Goal: Task Accomplishment & Management: Use online tool/utility

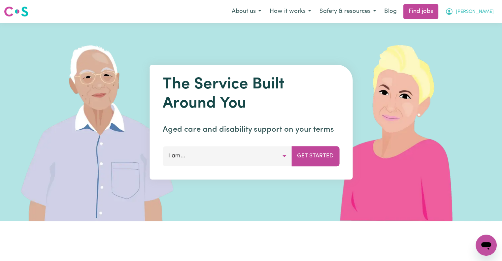
click at [474, 9] on span "[PERSON_NAME]" at bounding box center [474, 11] width 38 height 7
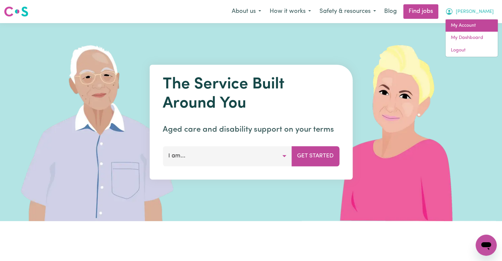
click at [466, 22] on link "My Account" at bounding box center [471, 25] width 52 height 13
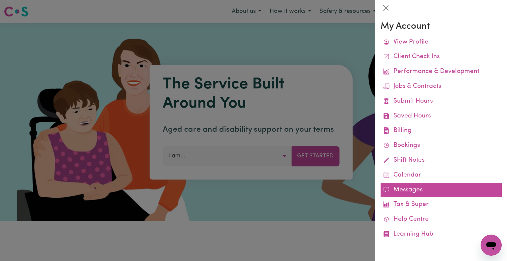
click at [417, 186] on link "Messages" at bounding box center [440, 190] width 121 height 15
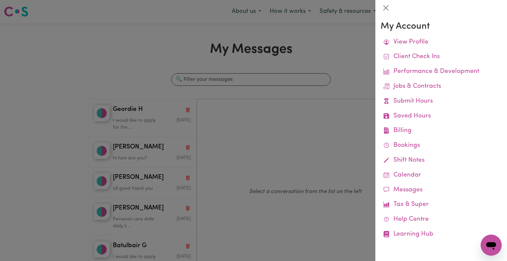
click at [303, 134] on div at bounding box center [253, 130] width 507 height 261
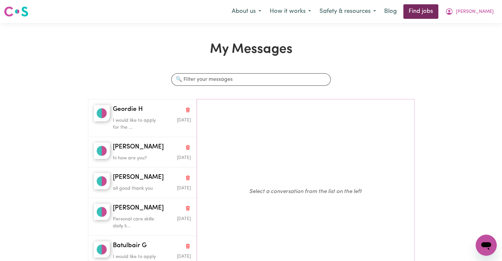
click at [435, 13] on link "Find jobs" at bounding box center [420, 11] width 35 height 15
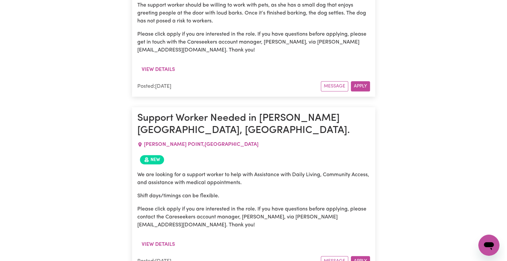
scroll to position [444, 0]
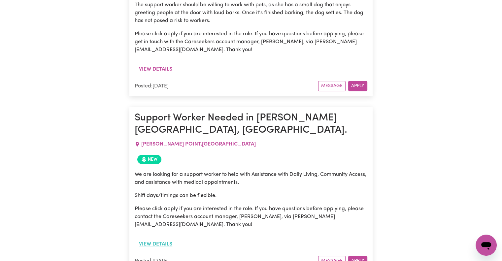
click at [169, 238] on button "View details" at bounding box center [156, 244] width 42 height 13
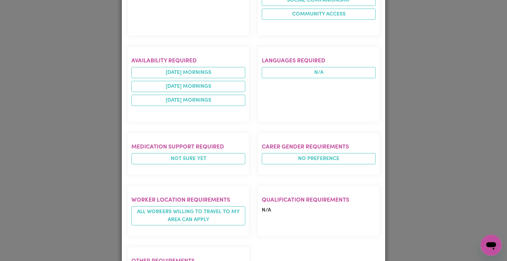
scroll to position [364, 0]
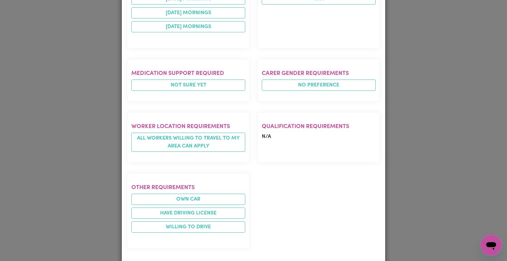
click at [450, 177] on div "Job Details Support Worker Needed in [PERSON_NAME][GEOGRAPHIC_DATA], [GEOGRAPHI…" at bounding box center [253, 130] width 507 height 261
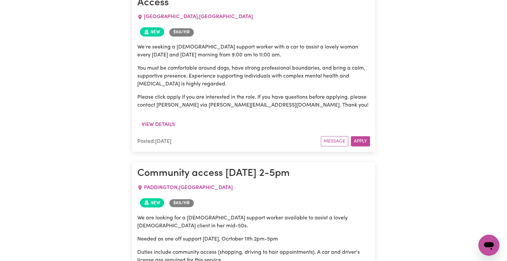
scroll to position [1569, 0]
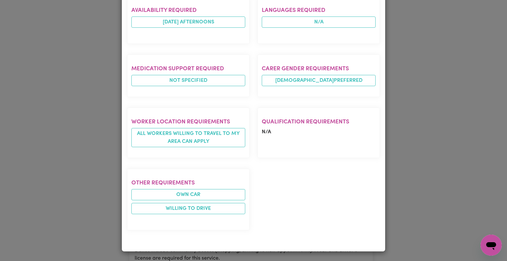
scroll to position [365, 0]
click at [438, 165] on div "Job Details Community access [DATE] 2-5pm [GEOGRAPHIC_DATA] , [GEOGRAPHIC_DATA]…" at bounding box center [253, 130] width 507 height 261
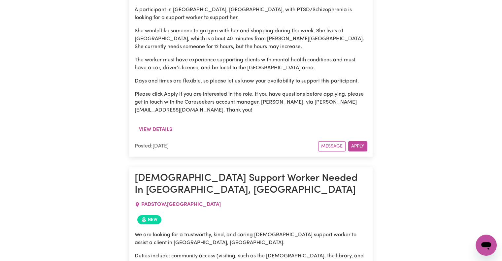
scroll to position [2215, 0]
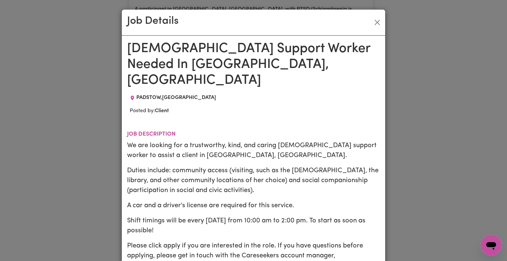
click at [468, 166] on div "Job Details [DEMOGRAPHIC_DATA] Support Worker Needed In [GEOGRAPHIC_DATA], [GEO…" at bounding box center [253, 130] width 507 height 261
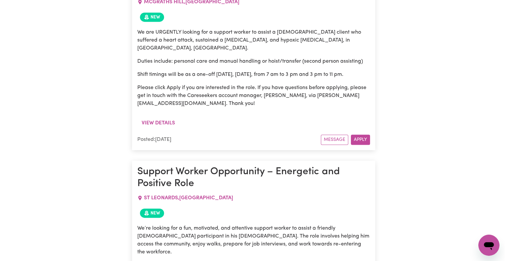
scroll to position [2831, 0]
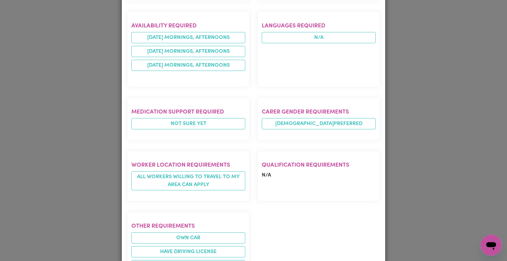
scroll to position [346, 0]
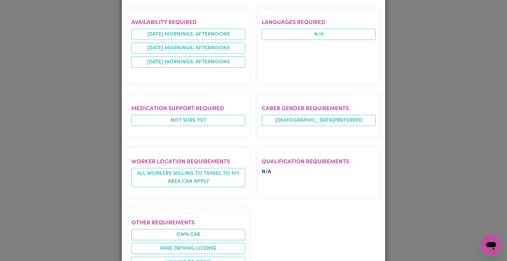
click at [468, 153] on div "Job Details Support Worker Opportunity – Energetic and Positive Role ST LEONARD…" at bounding box center [253, 130] width 507 height 261
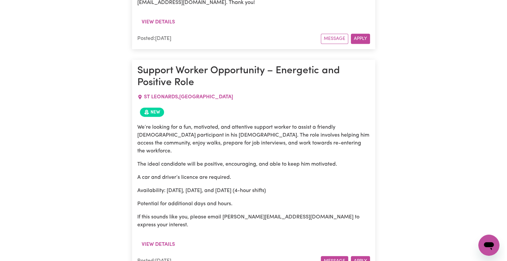
scroll to position [2931, 0]
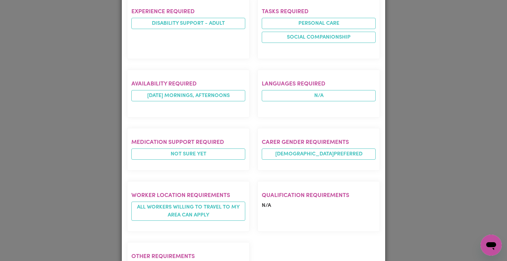
scroll to position [289, 0]
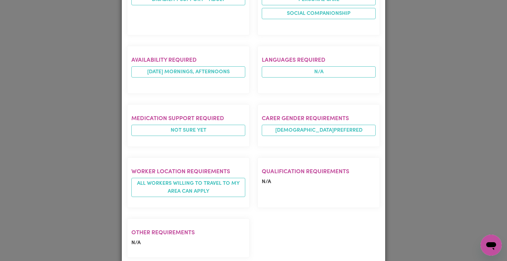
click at [448, 157] on div "Job Details [DEMOGRAPHIC_DATA] Support Worker Needed In [GEOGRAPHIC_DATA], [GEO…" at bounding box center [253, 130] width 507 height 261
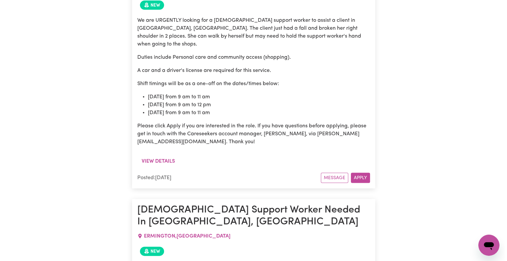
scroll to position [3840, 0]
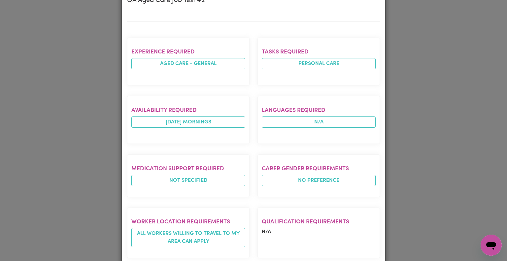
scroll to position [189, 0]
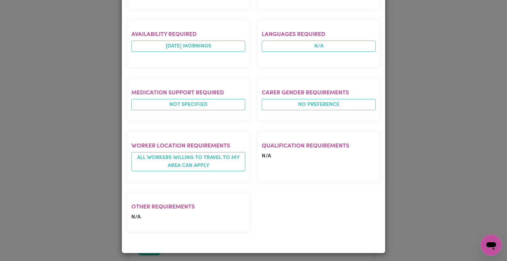
click at [426, 160] on div "Job Details QA Aged Care Job Test #[GEOGRAPHIC_DATA] , [GEOGRAPHIC_DATA] Posted…" at bounding box center [253, 130] width 507 height 261
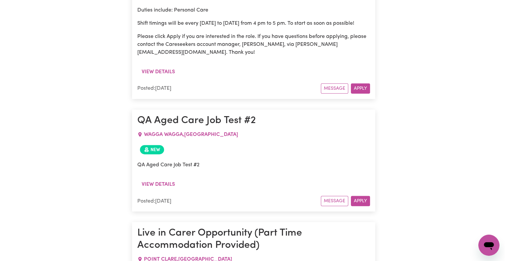
scroll to position [4121, 0]
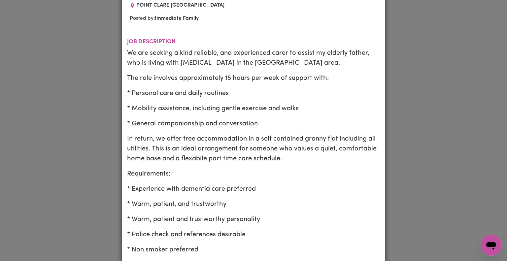
scroll to position [77, 0]
click at [434, 152] on div "Job Details Live in Carer Opportunity (Part Time Accommodation Provided) [GEOGR…" at bounding box center [253, 130] width 507 height 261
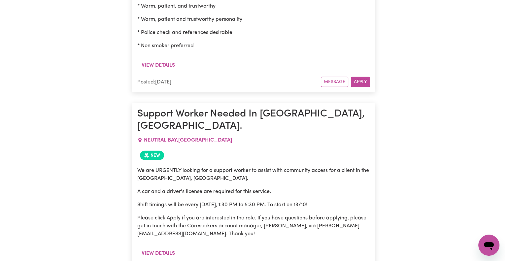
scroll to position [4532, 0]
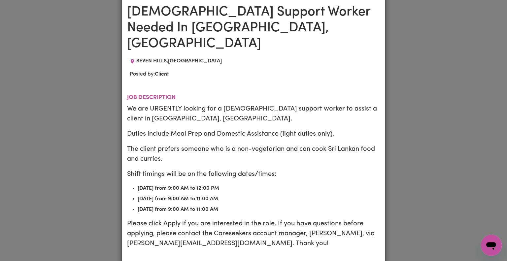
scroll to position [37, 0]
click at [437, 158] on div "Job Details [DEMOGRAPHIC_DATA] Support Worker Needed In [GEOGRAPHIC_DATA], [GEO…" at bounding box center [253, 130] width 507 height 261
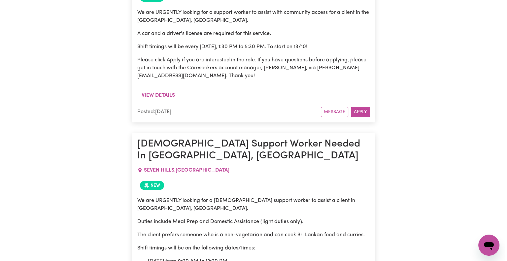
scroll to position [4693, 0]
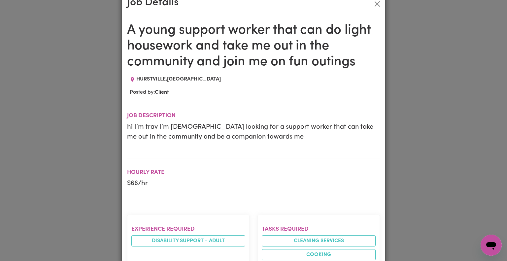
scroll to position [17, 0]
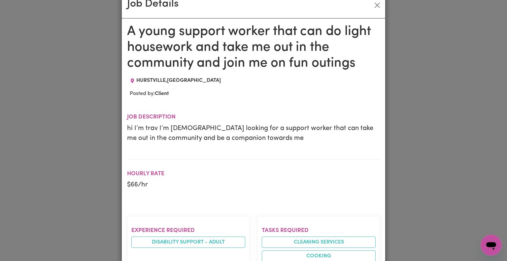
click at [455, 143] on div "Job Details A young support worker that can do light housework and take me out …" at bounding box center [253, 130] width 507 height 261
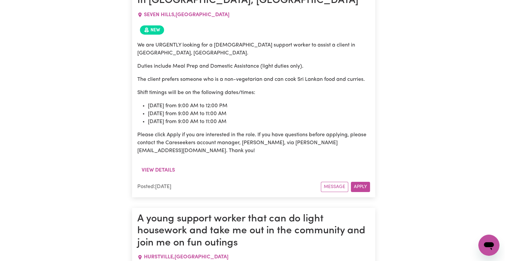
scroll to position [4845, 0]
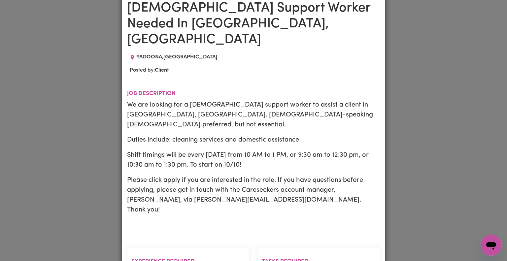
scroll to position [44, 0]
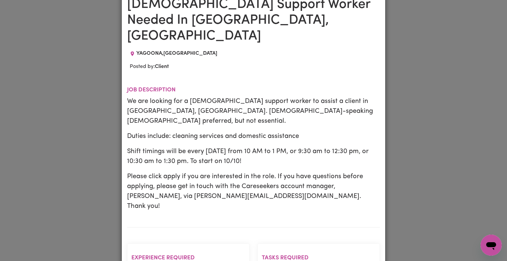
click at [208, 172] on p "Please click apply if you are interested in the role. If you have questions bef…" at bounding box center [253, 191] width 253 height 40
drag, startPoint x: 208, startPoint y: 172, endPoint x: 124, endPoint y: 172, distance: 83.4
click at [127, 172] on p "Please click apply if you are interested in the role. If you have questions bef…" at bounding box center [253, 191] width 253 height 40
copy p "[PERSON_NAME][EMAIL_ADDRESS][DOMAIN_NAME]"
click at [402, 105] on div "Job Details [DEMOGRAPHIC_DATA] Support Worker Needed In [GEOGRAPHIC_DATA], [GEO…" at bounding box center [253, 130] width 507 height 261
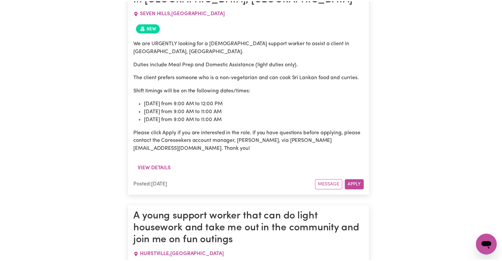
scroll to position [0, 0]
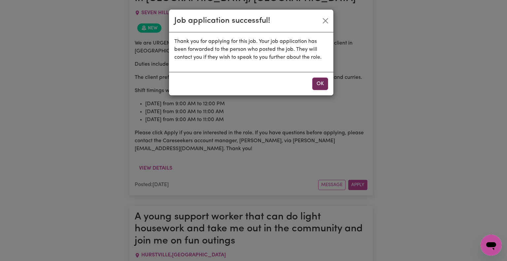
click at [323, 88] on button "OK" at bounding box center [320, 83] width 16 height 13
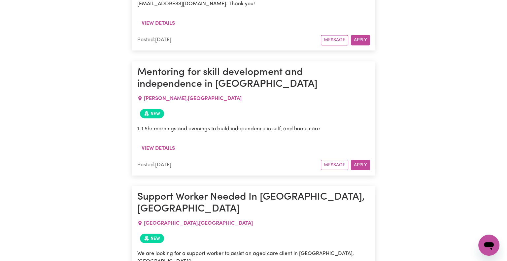
scroll to position [6216, 0]
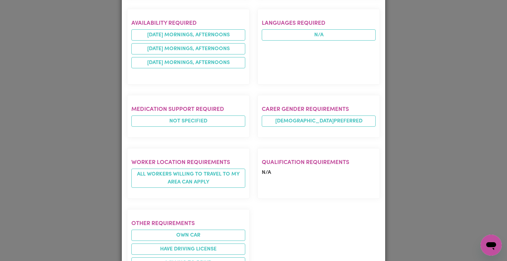
scroll to position [393, 0]
click at [65, 159] on div "Job Details [DEMOGRAPHIC_DATA] Support Worker Needed In [GEOGRAPHIC_DATA], [GEO…" at bounding box center [253, 130] width 507 height 261
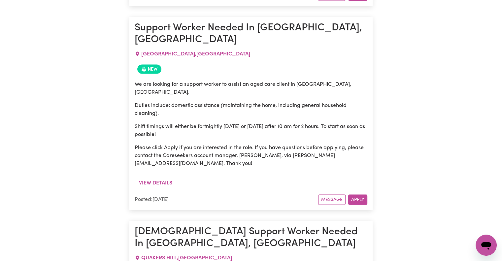
scroll to position [6384, 0]
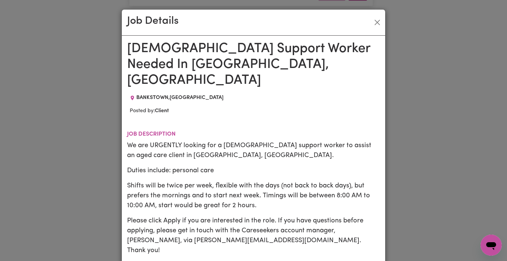
click at [410, 158] on div "Job Details [DEMOGRAPHIC_DATA] Support Worker Needed In [GEOGRAPHIC_DATA], [GEO…" at bounding box center [253, 130] width 507 height 261
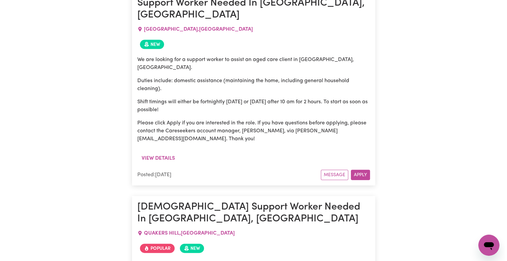
scroll to position [6409, 0]
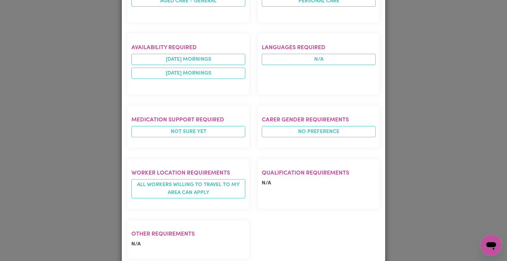
scroll to position [314, 0]
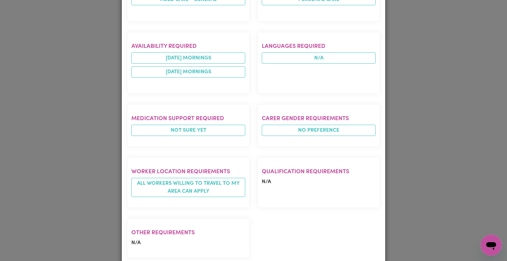
click at [434, 176] on div "Job Details [DEMOGRAPHIC_DATA] Support Worker Needed In [GEOGRAPHIC_DATA], [GEO…" at bounding box center [253, 130] width 507 height 261
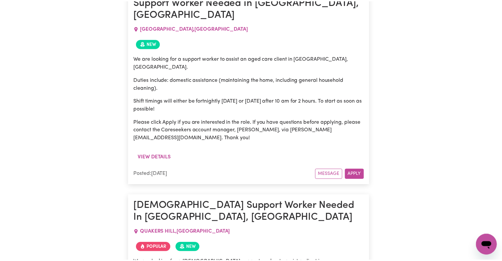
scroll to position [0, 0]
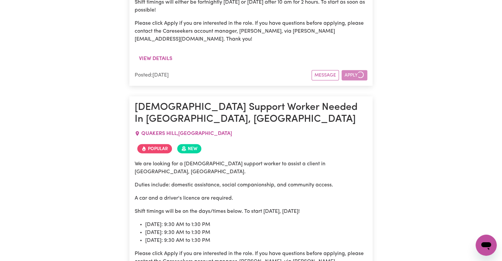
scroll to position [6508, 0]
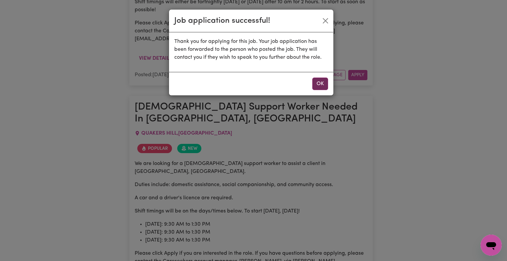
click at [321, 84] on button "OK" at bounding box center [320, 83] width 16 height 13
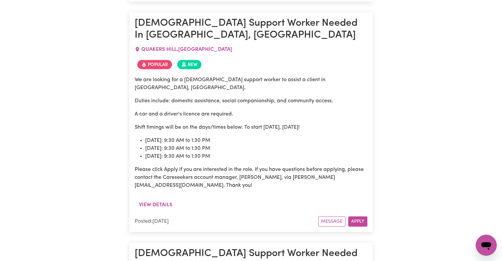
scroll to position [6604, 0]
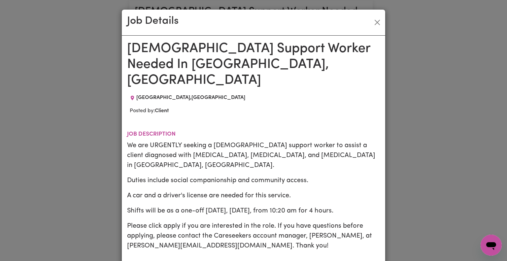
click at [476, 162] on div "Job Details [DEMOGRAPHIC_DATA] Support Worker Needed In [GEOGRAPHIC_DATA], [GEO…" at bounding box center [253, 130] width 507 height 261
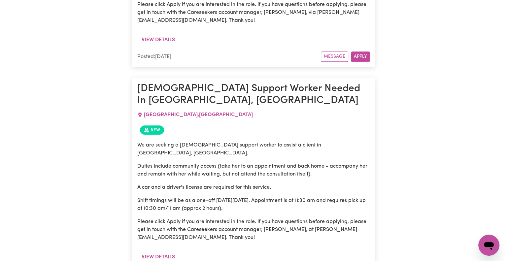
scroll to position [7820, 0]
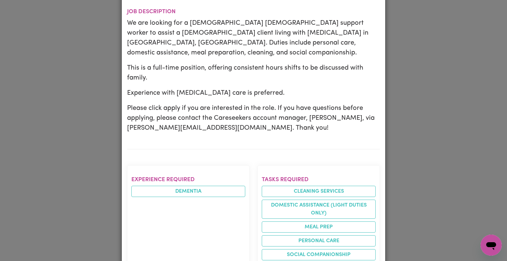
scroll to position [107, 0]
click at [442, 167] on div "Job Details Care Worker Needed in [GEOGRAPHIC_DATA] [GEOGRAPHIC_DATA] , [GEOGRA…" at bounding box center [253, 130] width 507 height 261
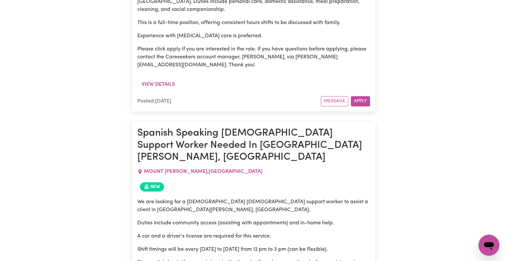
scroll to position [8425, 0]
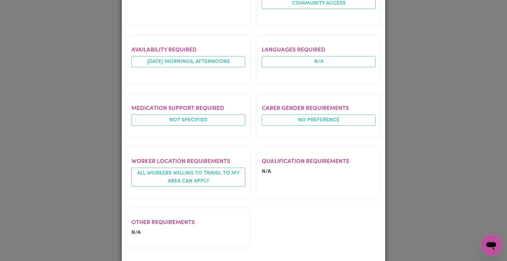
scroll to position [253, 0]
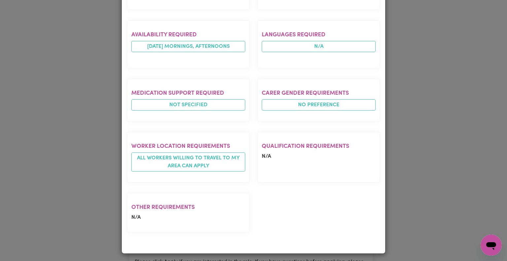
click at [429, 168] on div "Job Details Urgent Community Access Needed 26/9 DOONSIDE , [GEOGRAPHIC_DATA] Po…" at bounding box center [253, 130] width 507 height 261
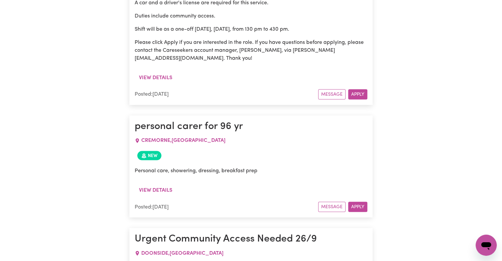
scroll to position [8846, 0]
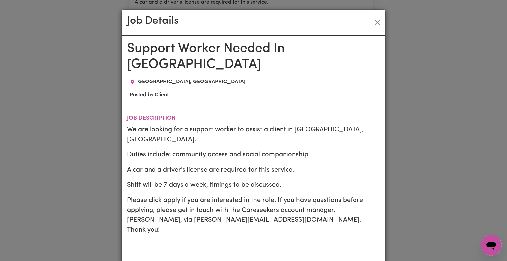
click at [447, 139] on div "Job Details Support Worker Needed In [GEOGRAPHIC_DATA] [GEOGRAPHIC_DATA] , [GEO…" at bounding box center [253, 130] width 507 height 261
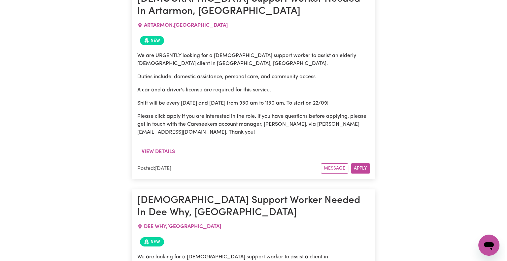
scroll to position [9868, 0]
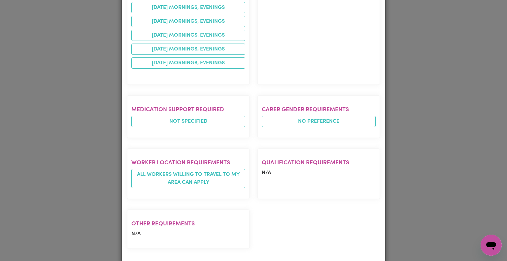
scroll to position [508, 0]
click at [421, 157] on div "Job Details 7 Days a week support required- [GEOGRAPHIC_DATA], [GEOGRAPHIC_DATA…" at bounding box center [253, 130] width 507 height 261
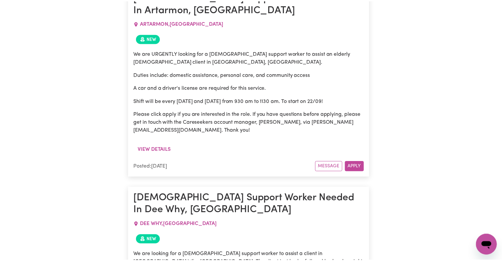
scroll to position [0, 0]
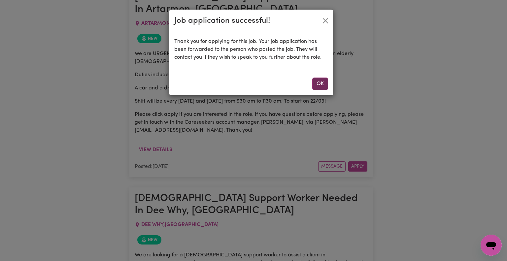
click at [318, 83] on button "OK" at bounding box center [320, 83] width 16 height 13
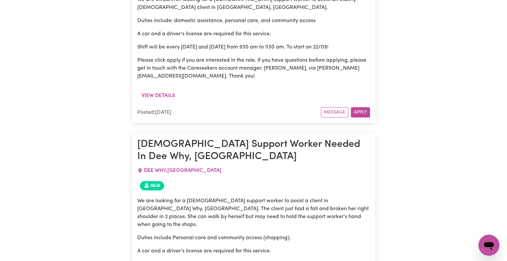
scroll to position [9929, 0]
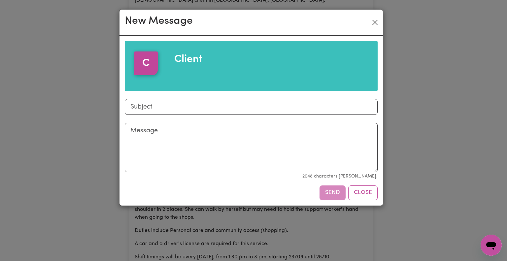
click at [340, 241] on div "New Message C Client Subject Message 2048 characters max. Send Close" at bounding box center [253, 130] width 507 height 261
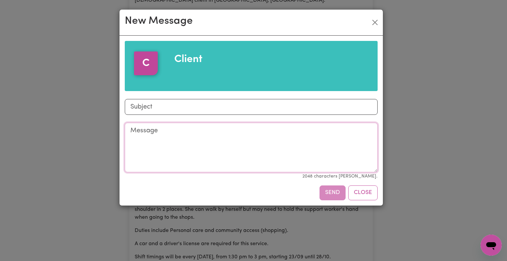
click at [211, 146] on textarea "Message" at bounding box center [251, 147] width 253 height 49
click at [186, 106] on input "Subject" at bounding box center [251, 107] width 253 height 16
type input "job application"
click at [166, 133] on textarea "Message" at bounding box center [251, 147] width 253 height 49
paste textarea "Personal Care Support 1. Assistance with daily living tasks: I can help with ba…"
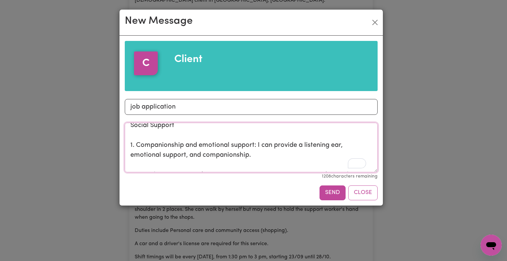
scroll to position [203, 0]
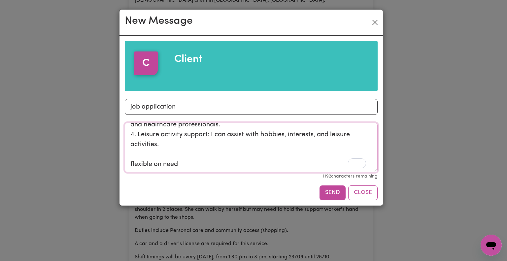
click at [182, 165] on textarea "Personal Care Support 1. Assistance with daily living tasks: I can help with ba…" at bounding box center [251, 147] width 253 height 49
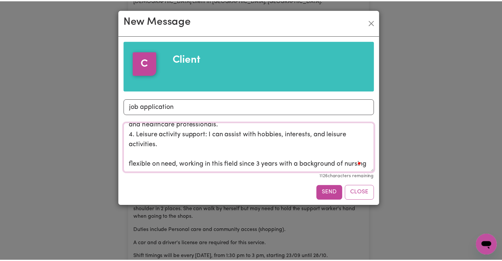
scroll to position [210, 0]
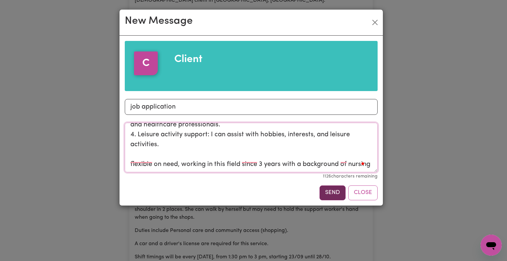
type textarea "Personal Care Support 1. Assistance with daily living tasks: I can help with ba…"
click at [332, 194] on button "Send" at bounding box center [332, 192] width 26 height 15
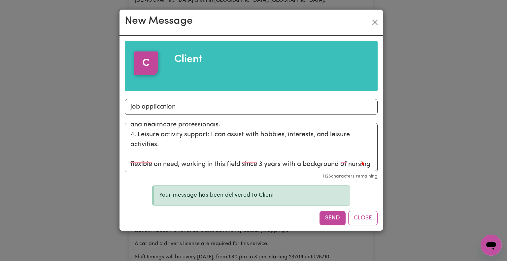
click at [409, 182] on div "New Message C Client Subject job application Message Personal Care Support 1. A…" at bounding box center [253, 130] width 507 height 261
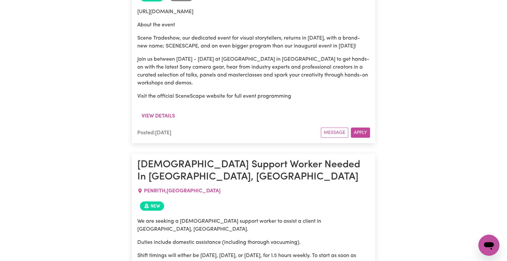
scroll to position [11167, 0]
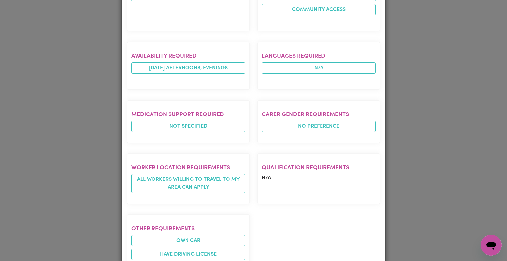
scroll to position [345, 0]
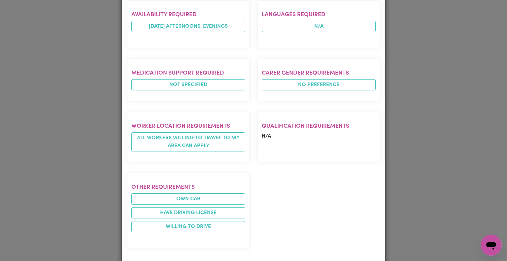
click at [447, 134] on div "Job Details Support Worker Needed In [GEOGRAPHIC_DATA], [GEOGRAPHIC_DATA] [GEOG…" at bounding box center [253, 130] width 507 height 261
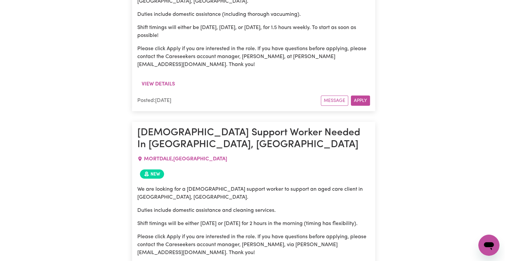
scroll to position [11394, 0]
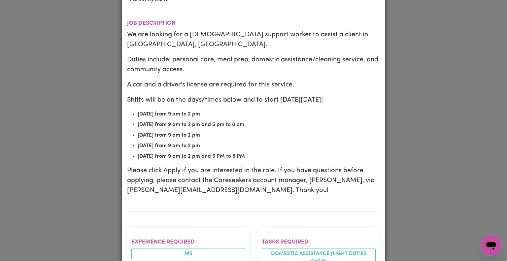
scroll to position [112, 0]
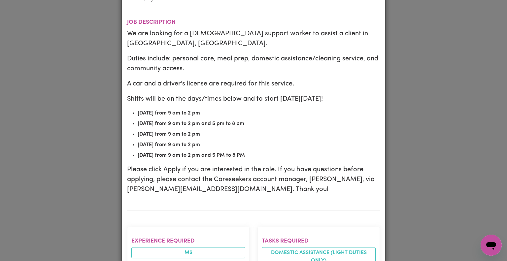
click at [429, 169] on div "Job Details [DEMOGRAPHIC_DATA] Support Worker Needed In [GEOGRAPHIC_DATA], [GEO…" at bounding box center [253, 130] width 507 height 261
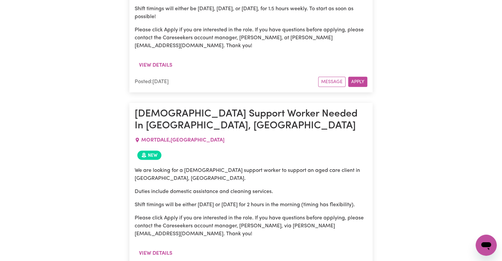
scroll to position [11414, 0]
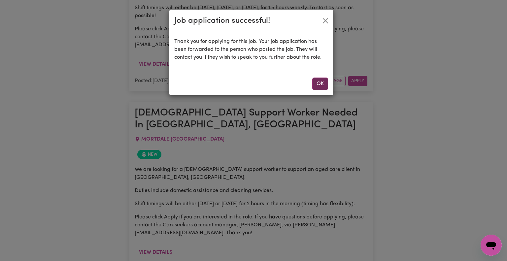
click at [321, 82] on button "OK" at bounding box center [320, 83] width 16 height 13
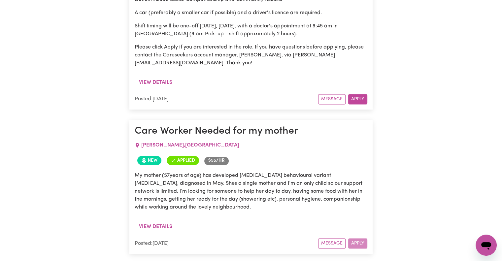
scroll to position [13408, 0]
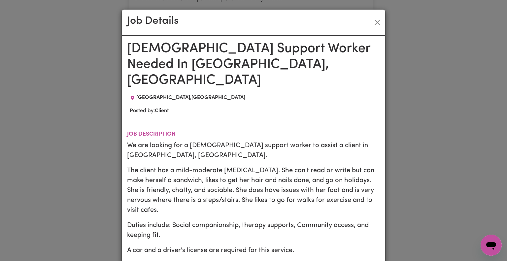
click at [427, 175] on div "Job Details [DEMOGRAPHIC_DATA] Support Worker Needed In [GEOGRAPHIC_DATA], [GEO…" at bounding box center [253, 130] width 507 height 261
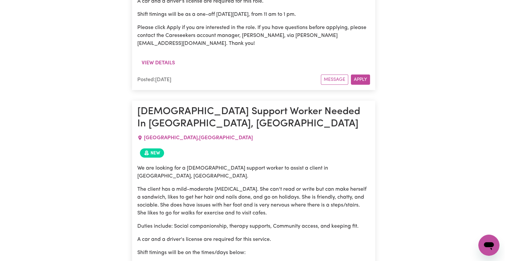
scroll to position [14206, 0]
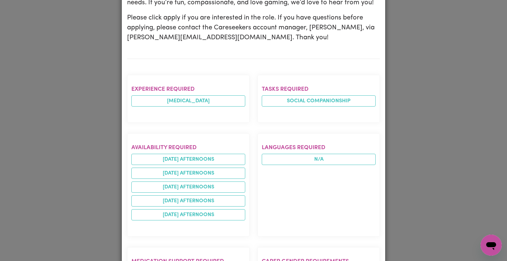
scroll to position [259, 0]
click at [443, 158] on div "Job Details Support Worker Needed in [GEOGRAPHIC_DATA], [GEOGRAPHIC_DATA] [PERS…" at bounding box center [253, 130] width 507 height 261
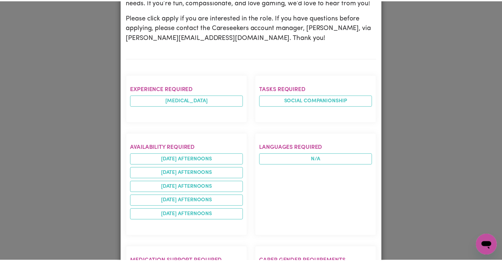
scroll to position [0, 0]
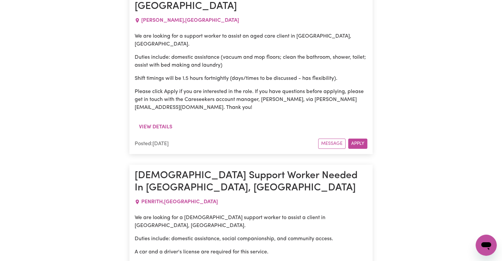
scroll to position [17335, 0]
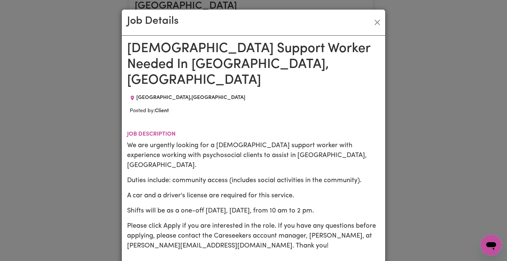
click at [442, 159] on div "Job Details [DEMOGRAPHIC_DATA] Support Worker Needed In [GEOGRAPHIC_DATA], [GEO…" at bounding box center [253, 130] width 507 height 261
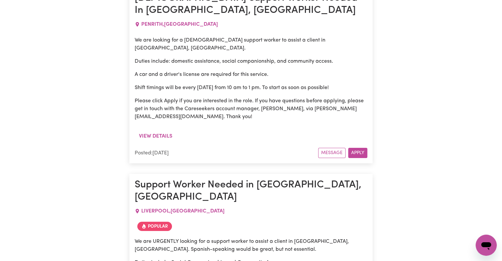
scroll to position [17513, 0]
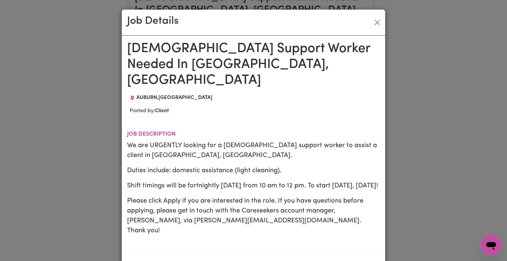
click at [414, 173] on div "Job Details [DEMOGRAPHIC_DATA] Support Worker Needed In [GEOGRAPHIC_DATA], [GEO…" at bounding box center [253, 130] width 507 height 261
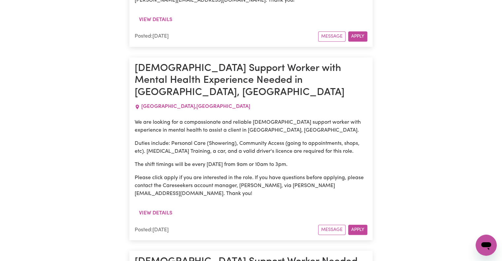
scroll to position [17846, 0]
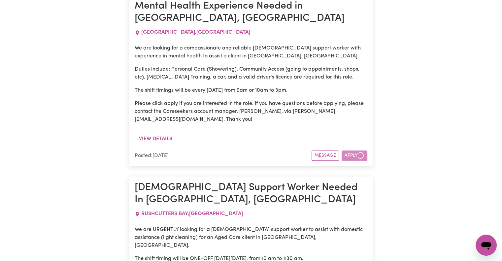
scroll to position [17913, 0]
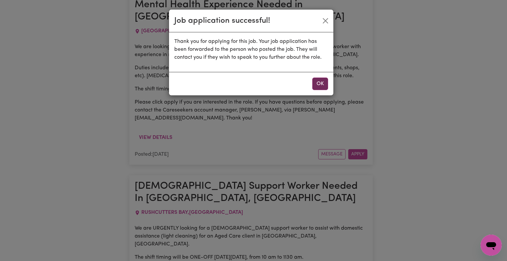
click at [324, 87] on button "OK" at bounding box center [320, 83] width 16 height 13
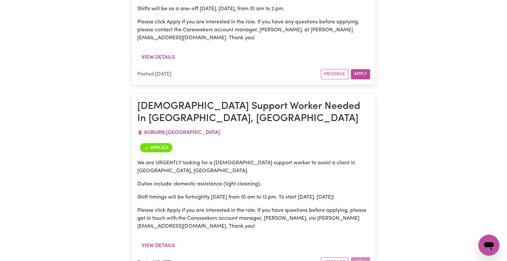
scroll to position [18703, 0]
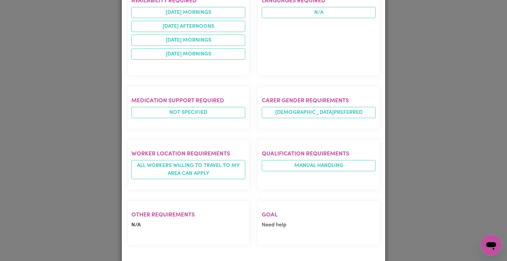
scroll to position [236, 0]
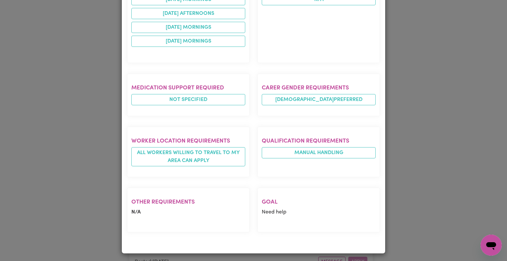
click at [439, 161] on div "Job Details Care Worker LEICHHARDT , [GEOGRAPHIC_DATA] Posted by: Immediate Fam…" at bounding box center [253, 130] width 507 height 261
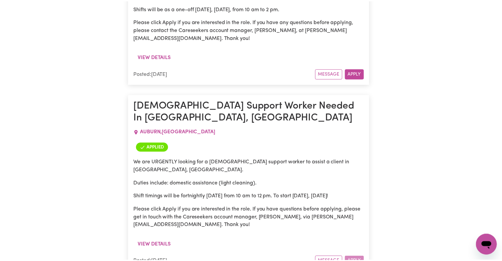
scroll to position [0, 0]
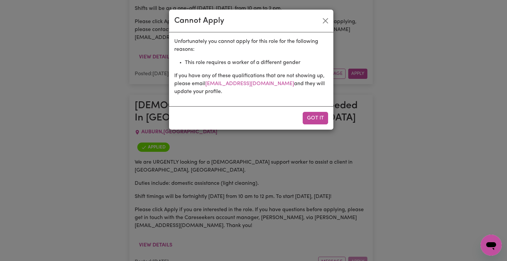
click at [451, 163] on div "Cannot Apply Unfortunately you cannot apply for this role for the following rea…" at bounding box center [253, 130] width 507 height 261
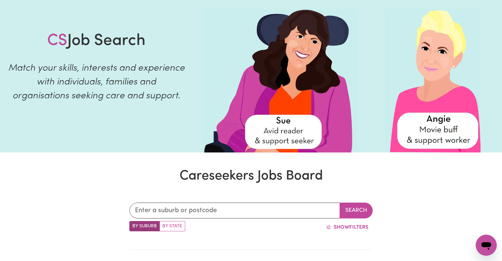
scroll to position [36, 0]
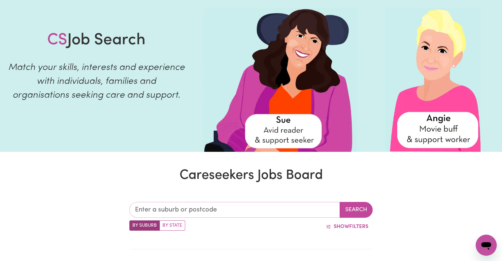
click at [245, 208] on input "text" at bounding box center [234, 210] width 210 height 16
type input "lidc"
type input "lidcOMBE, [GEOGRAPHIC_DATA], 2141"
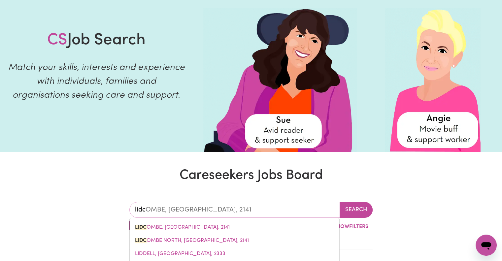
type input "lidco"
type input "lidcoMBE, [GEOGRAPHIC_DATA], 2141"
type input "lidcom"
type input "lidcomBE, [GEOGRAPHIC_DATA], 2141"
type input "lidcomb"
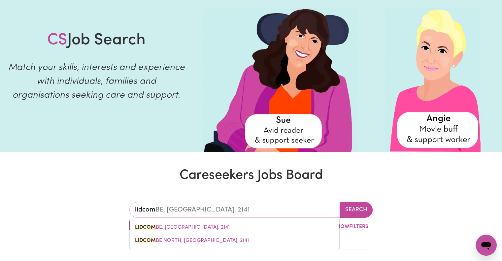
type input "lidcombE, [GEOGRAPHIC_DATA], 2141"
type input "lidcombe"
type input "[GEOGRAPHIC_DATA], [GEOGRAPHIC_DATA], 2141"
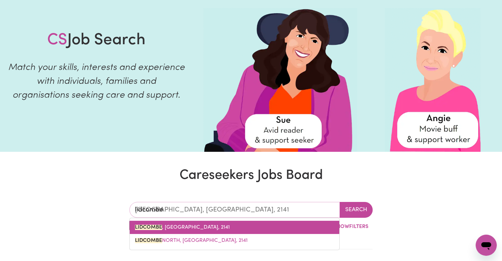
click at [192, 230] on link "[GEOGRAPHIC_DATA] , [GEOGRAPHIC_DATA], 2141" at bounding box center [234, 227] width 209 height 13
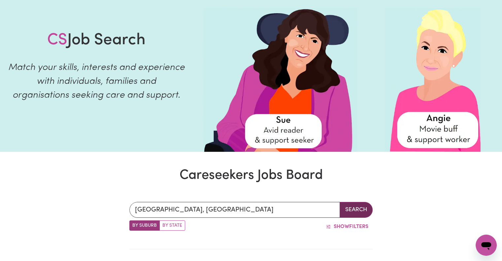
click at [360, 203] on button "Search" at bounding box center [355, 210] width 33 height 16
click at [360, 203] on div "[GEOGRAPHIC_DATA], [GEOGRAPHIC_DATA] Search" at bounding box center [250, 210] width 243 height 16
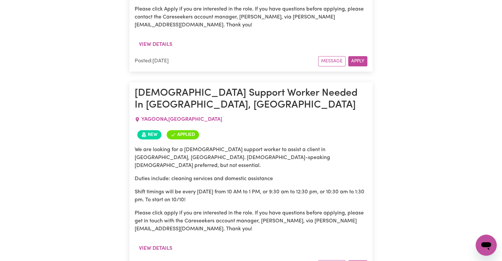
scroll to position [816, 0]
